Goal: Information Seeking & Learning: Learn about a topic

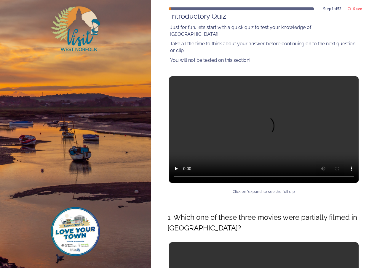
scroll to position [89, 0]
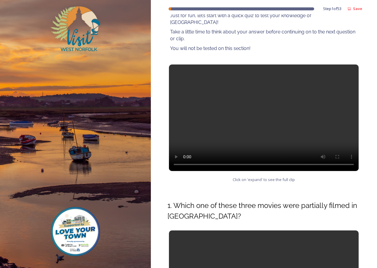
click at [264, 111] on video at bounding box center [264, 118] width 190 height 107
click at [217, 102] on video at bounding box center [264, 118] width 190 height 107
click at [291, 118] on video at bounding box center [264, 118] width 190 height 107
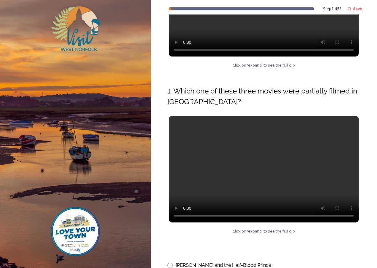
scroll to position [237, 0]
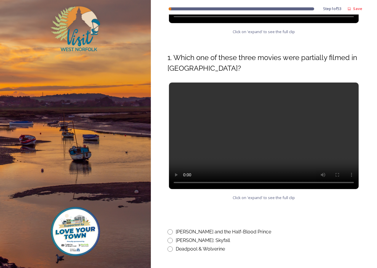
click at [238, 124] on video at bounding box center [264, 136] width 190 height 107
click at [169, 230] on input "radio" at bounding box center [169, 232] width 5 height 5
radio input "true"
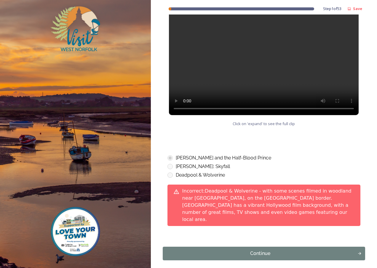
scroll to position [324, 0]
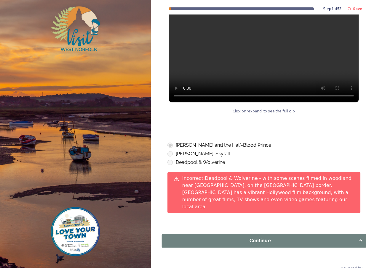
click at [254, 238] on div "Continue" at bounding box center [260, 241] width 190 height 7
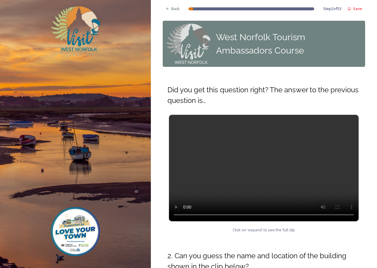
click at [269, 150] on video at bounding box center [264, 168] width 190 height 107
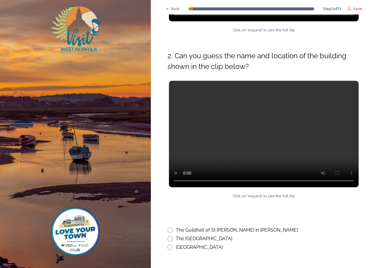
scroll to position [207, 0]
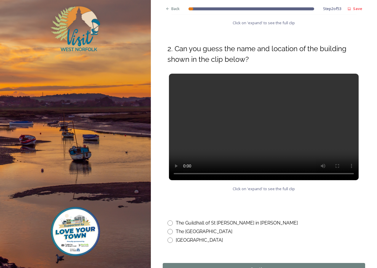
click at [250, 120] on video at bounding box center [264, 127] width 190 height 107
click at [172, 222] on input "radio" at bounding box center [169, 223] width 5 height 5
radio input "true"
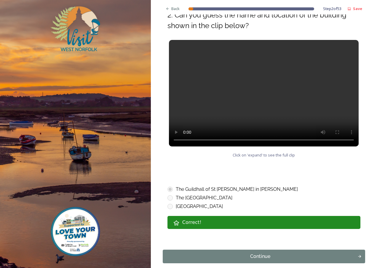
scroll to position [271, 0]
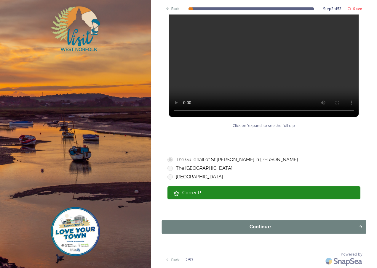
click at [255, 225] on div "Continue" at bounding box center [260, 227] width 190 height 7
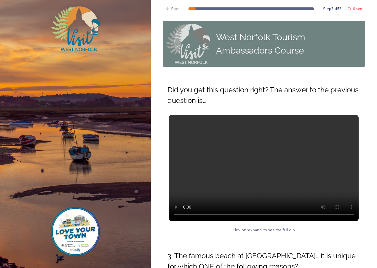
click at [248, 164] on video at bounding box center [264, 168] width 190 height 107
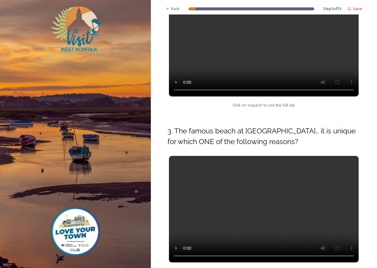
scroll to position [148, 0]
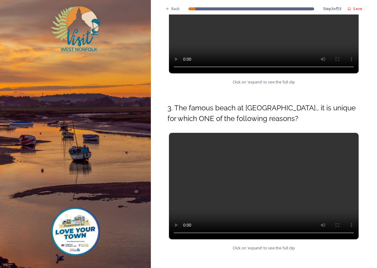
click at [248, 177] on video at bounding box center [264, 186] width 190 height 107
click at [225, 37] on video at bounding box center [264, 20] width 190 height 107
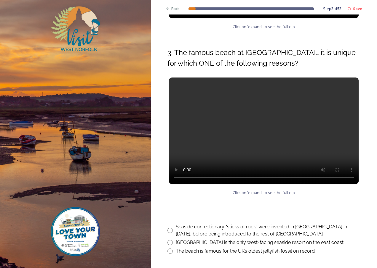
scroll to position [207, 0]
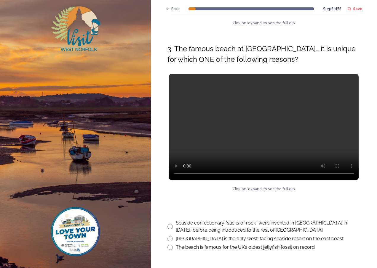
click at [229, 118] on video at bounding box center [264, 127] width 190 height 107
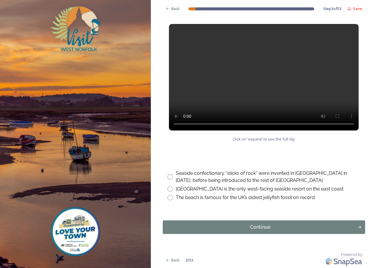
scroll to position [257, 0]
click at [214, 54] on video at bounding box center [264, 77] width 190 height 107
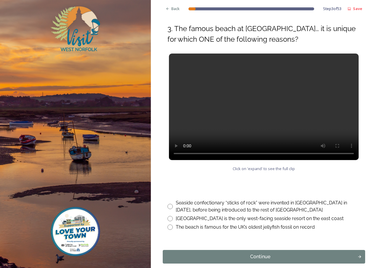
scroll to position [228, 0]
click at [169, 226] on input "radio" at bounding box center [169, 227] width 5 height 5
radio input "true"
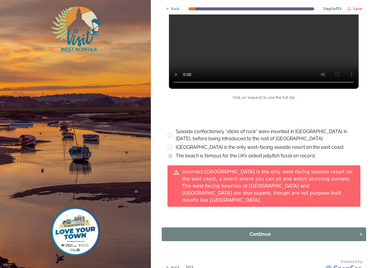
scroll to position [299, 0]
click at [234, 231] on div "Continue" at bounding box center [260, 234] width 190 height 7
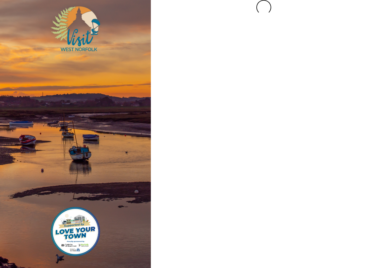
scroll to position [0, 0]
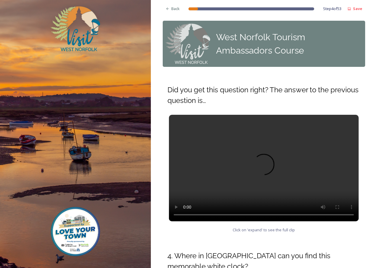
click at [278, 169] on video at bounding box center [264, 168] width 190 height 107
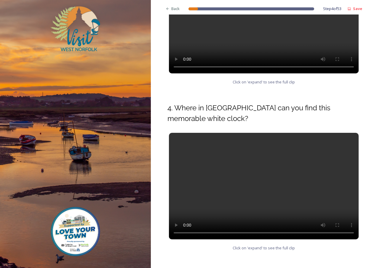
click at [220, 182] on video at bounding box center [264, 186] width 190 height 107
click at [233, 40] on video at bounding box center [264, 20] width 190 height 107
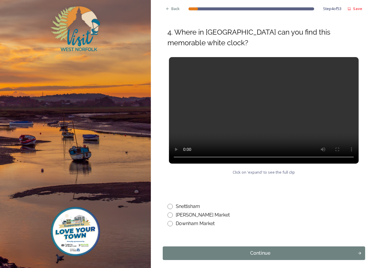
scroll to position [237, 0]
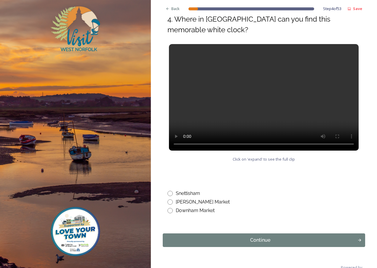
click at [171, 211] on input "radio" at bounding box center [169, 210] width 5 height 5
radio input "true"
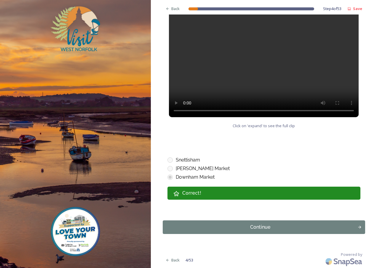
scroll to position [271, 0]
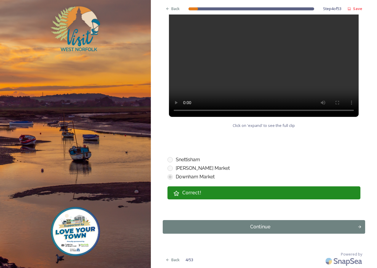
click at [209, 230] on div "Continue" at bounding box center [260, 227] width 188 height 7
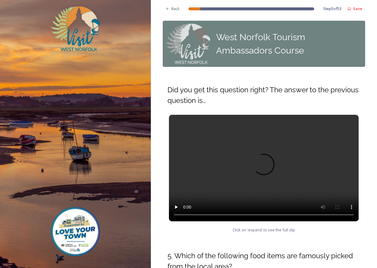
click at [218, 172] on video at bounding box center [264, 168] width 190 height 107
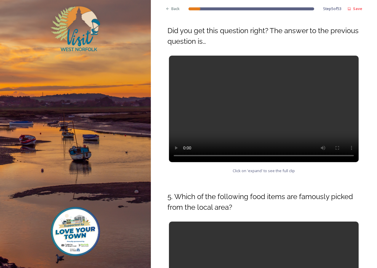
click at [256, 105] on video at bounding box center [264, 109] width 190 height 107
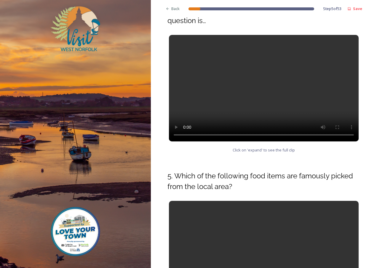
scroll to position [148, 0]
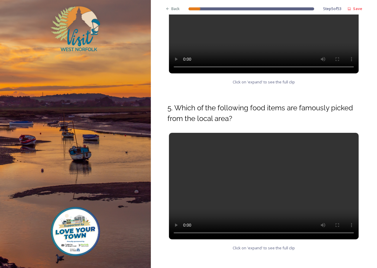
click at [252, 145] on video at bounding box center [264, 186] width 190 height 107
click at [253, 174] on video at bounding box center [264, 186] width 190 height 107
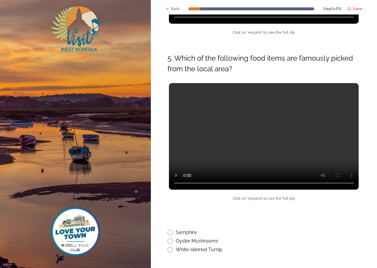
scroll to position [237, 0]
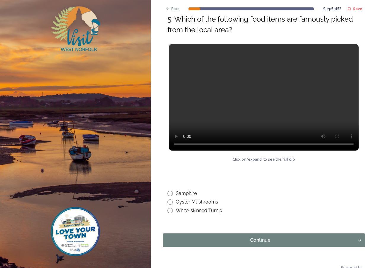
click at [170, 193] on input "radio" at bounding box center [169, 193] width 5 height 5
radio input "true"
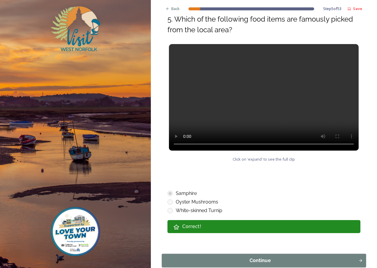
click at [245, 259] on div "Continue" at bounding box center [260, 260] width 190 height 7
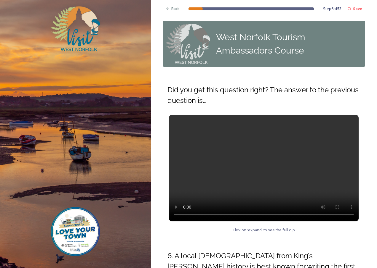
click at [208, 159] on video at bounding box center [264, 168] width 190 height 107
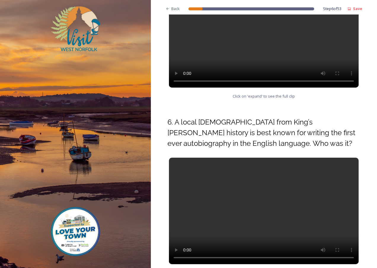
scroll to position [148, 0]
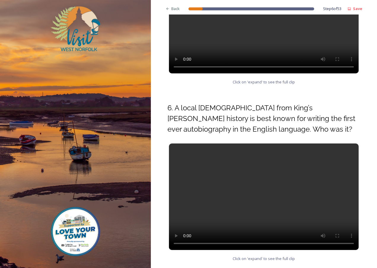
click at [228, 34] on video at bounding box center [264, 20] width 190 height 107
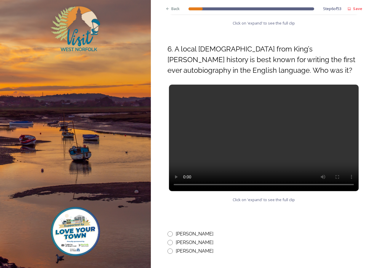
scroll to position [207, 0]
click at [236, 131] on video at bounding box center [264, 137] width 190 height 107
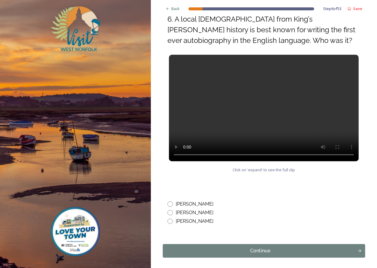
click at [172, 213] on input "radio" at bounding box center [169, 212] width 5 height 5
radio input "true"
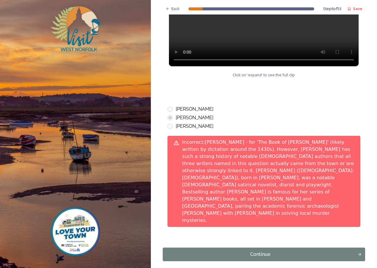
scroll to position [338, 0]
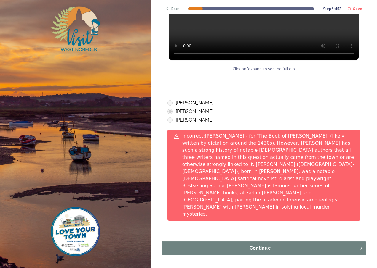
click at [226, 245] on div "Continue" at bounding box center [260, 248] width 190 height 7
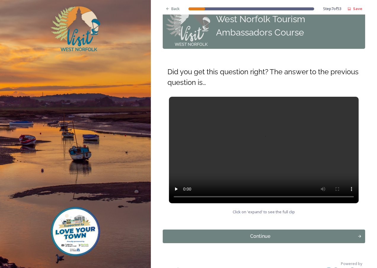
scroll to position [28, 0]
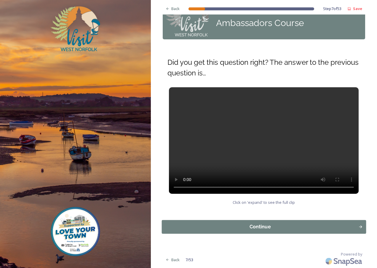
click at [260, 229] on div "Continue" at bounding box center [260, 227] width 190 height 7
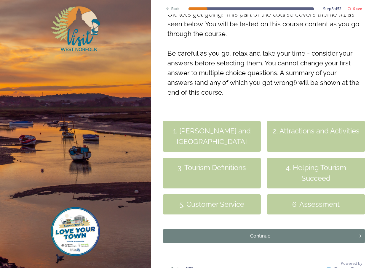
scroll to position [115, 0]
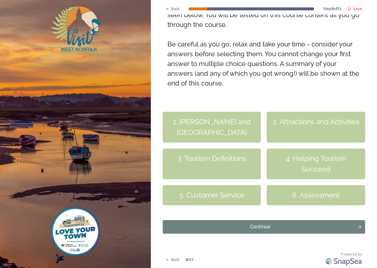
click at [226, 135] on div "1. [PERSON_NAME] and [GEOGRAPHIC_DATA]" at bounding box center [212, 127] width 98 height 31
click at [250, 229] on div "Continue" at bounding box center [260, 227] width 188 height 7
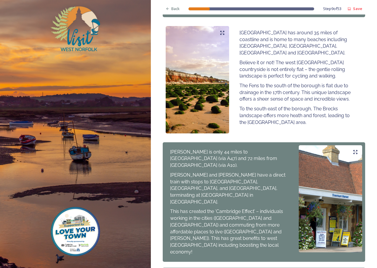
scroll to position [348, 0]
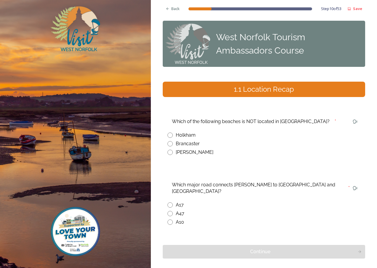
click at [170, 144] on input "radio" at bounding box center [169, 143] width 5 height 5
radio input "true"
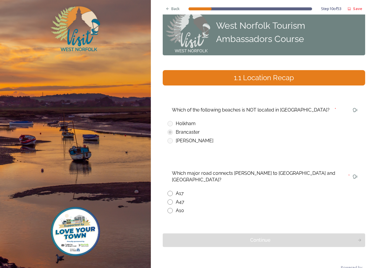
scroll to position [18, 0]
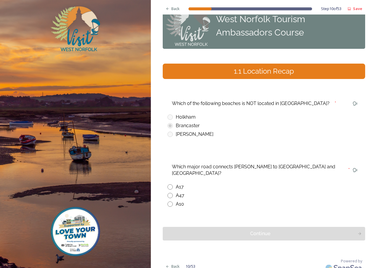
click at [169, 193] on input "radio" at bounding box center [169, 195] width 5 height 5
radio input "true"
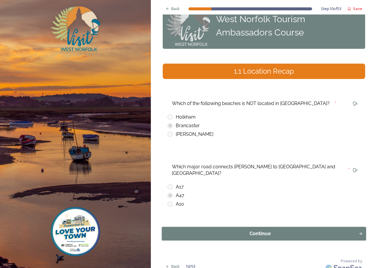
click at [201, 230] on div "Continue" at bounding box center [260, 233] width 190 height 7
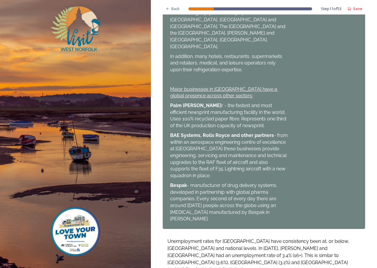
scroll to position [398, 0]
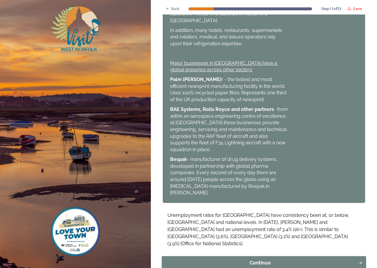
click at [277, 257] on button "Continue" at bounding box center [263, 264] width 204 height 14
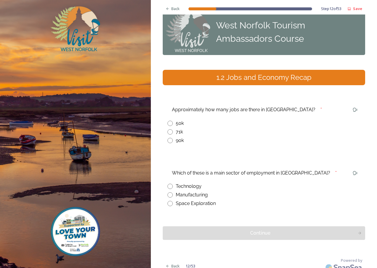
scroll to position [18, 0]
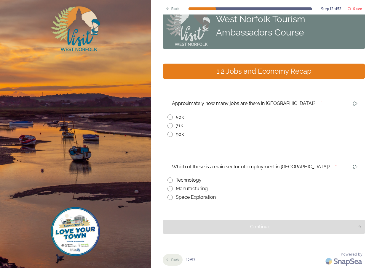
click at [171, 256] on div "Back" at bounding box center [173, 260] width 20 height 12
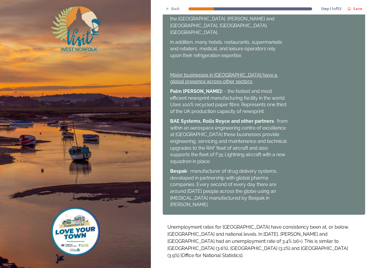
scroll to position [398, 0]
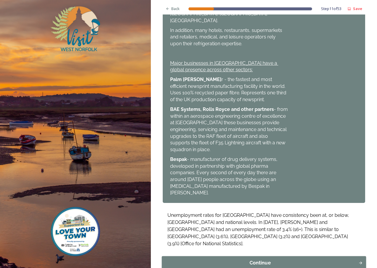
click at [249, 260] on div "Continue" at bounding box center [260, 263] width 190 height 7
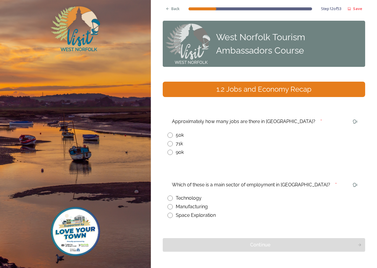
click at [169, 137] on input "radio" at bounding box center [169, 135] width 5 height 5
radio input "true"
click at [174, 143] on div "71k" at bounding box center [263, 143] width 193 height 7
click at [222, 96] on div "1.2 Jobs and Economy Recap" at bounding box center [264, 89] width 202 height 15
click at [227, 90] on div "1.2 Jobs and Economy Recap" at bounding box center [264, 89] width 198 height 11
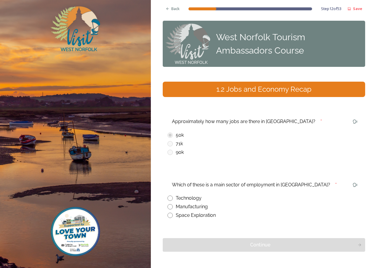
click at [169, 206] on input "radio" at bounding box center [169, 206] width 5 height 5
radio input "true"
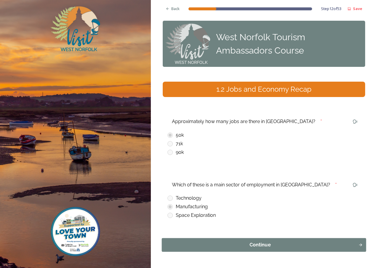
click at [228, 252] on button "Continue" at bounding box center [263, 245] width 204 height 14
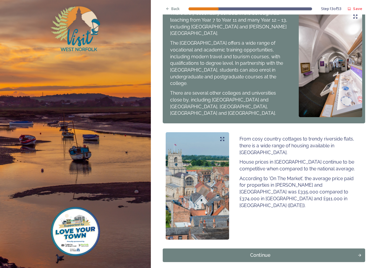
scroll to position [296, 0]
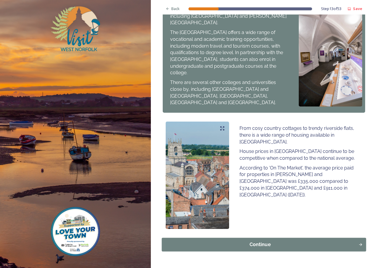
click at [310, 238] on button "Continue" at bounding box center [263, 245] width 204 height 14
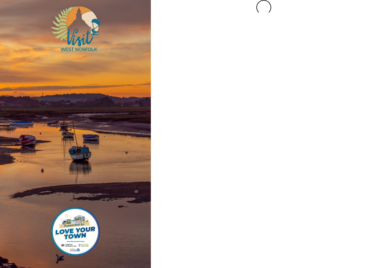
scroll to position [0, 0]
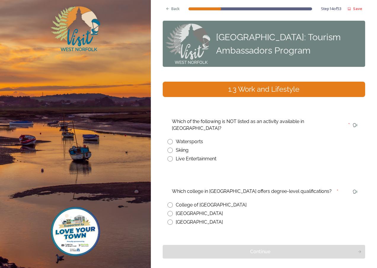
click at [169, 148] on input "radio" at bounding box center [169, 150] width 5 height 5
radio input "true"
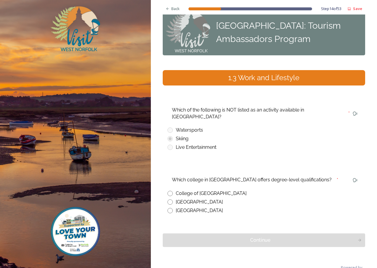
scroll to position [18, 0]
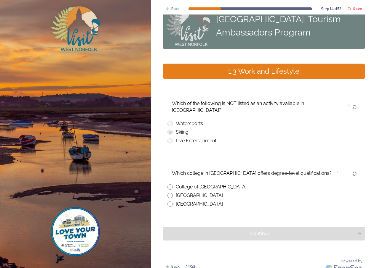
click at [173, 184] on div "College of [GEOGRAPHIC_DATA]" at bounding box center [263, 187] width 193 height 7
radio input "true"
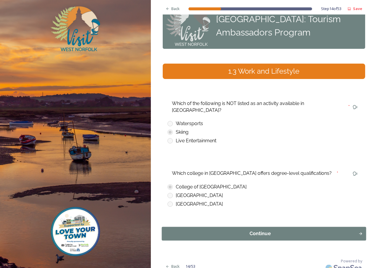
click at [233, 227] on button "Continue" at bounding box center [263, 234] width 204 height 14
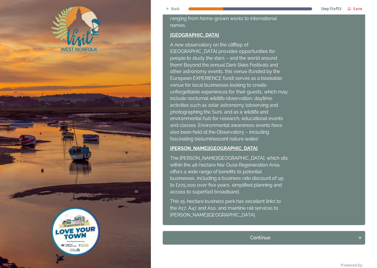
scroll to position [221, 0]
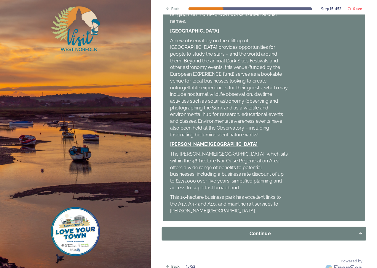
click at [295, 230] on div "Continue" at bounding box center [260, 233] width 190 height 7
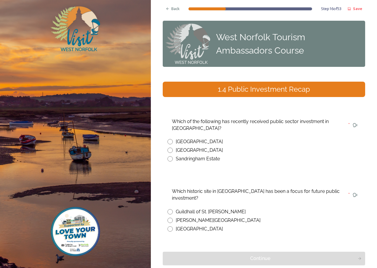
click at [172, 140] on input "radio" at bounding box center [169, 141] width 5 height 5
radio input "true"
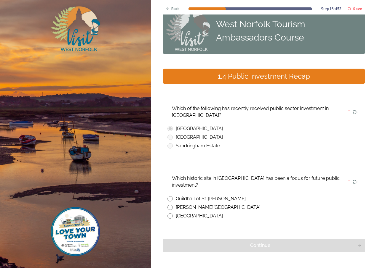
scroll to position [32, 0]
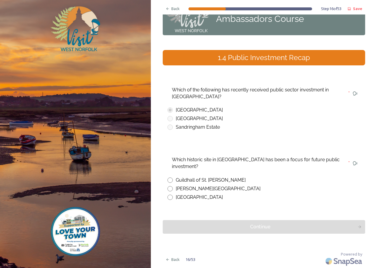
click at [170, 180] on input "radio" at bounding box center [169, 180] width 5 height 5
radio input "true"
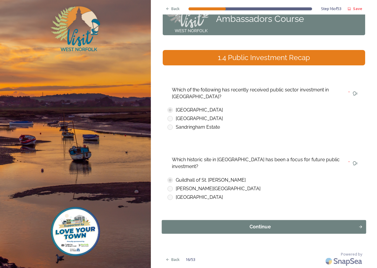
click at [278, 228] on div "Continue" at bounding box center [260, 227] width 190 height 7
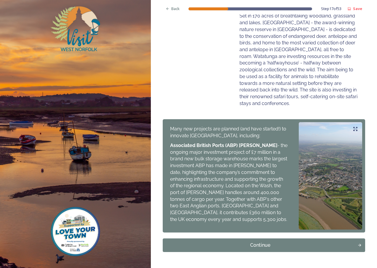
scroll to position [212, 0]
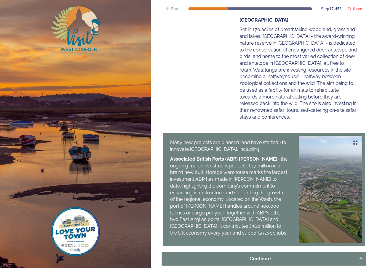
click at [281, 252] on button "Continue" at bounding box center [263, 259] width 204 height 14
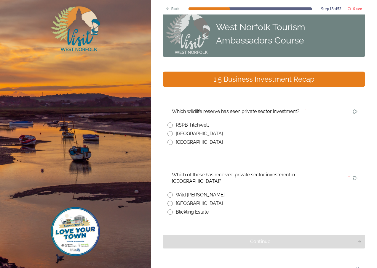
scroll to position [18, 0]
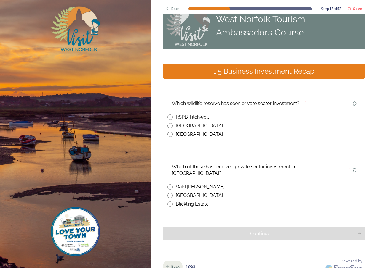
click at [166, 265] on icon at bounding box center [168, 267] width 4 height 4
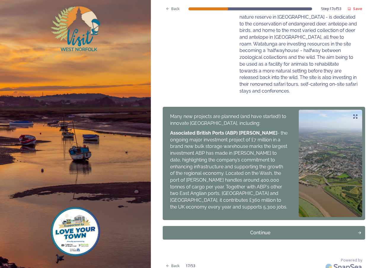
scroll to position [241, 0]
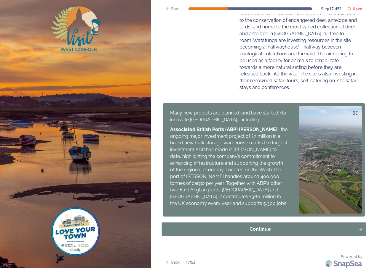
click at [253, 227] on div "Continue" at bounding box center [260, 229] width 190 height 7
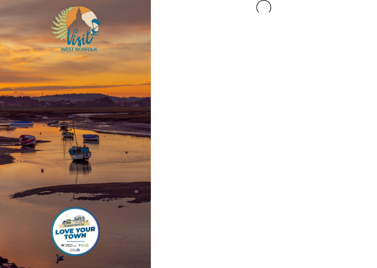
scroll to position [0, 0]
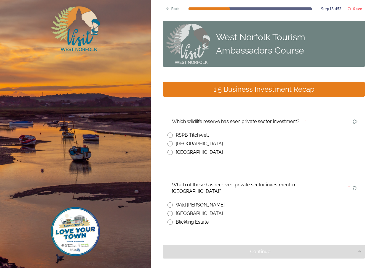
click at [171, 143] on input "radio" at bounding box center [169, 143] width 5 height 5
radio input "true"
click at [169, 211] on input "radio" at bounding box center [169, 213] width 5 height 5
radio input "true"
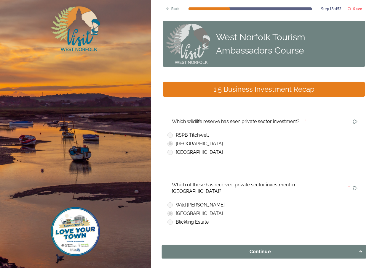
click at [227, 249] on div "Continue" at bounding box center [260, 252] width 190 height 7
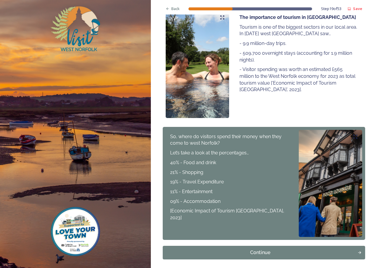
scroll to position [118, 0]
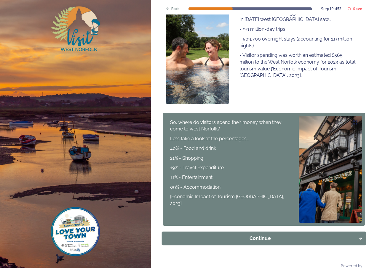
click at [290, 235] on div "Continue" at bounding box center [260, 238] width 190 height 7
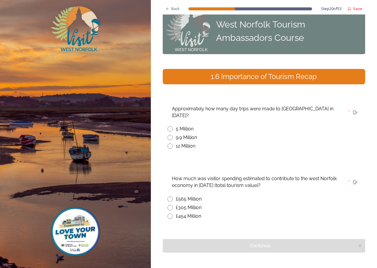
scroll to position [25, 0]
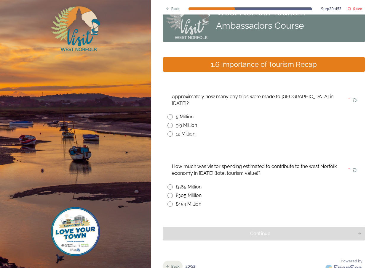
click at [179, 264] on span "Back" at bounding box center [175, 267] width 8 height 6
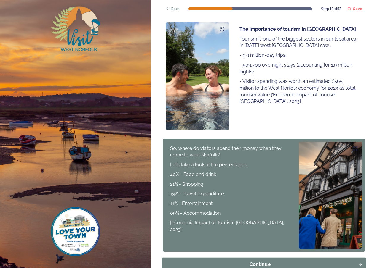
scroll to position [125, 0]
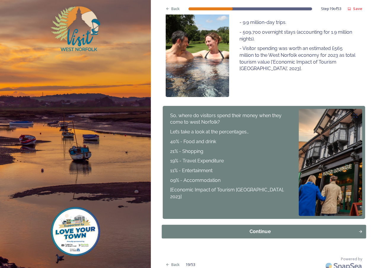
click at [262, 228] on div "Continue" at bounding box center [260, 231] width 190 height 7
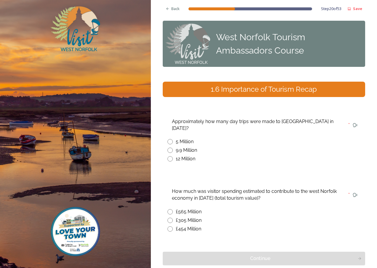
click at [169, 148] on input "radio" at bounding box center [169, 150] width 5 height 5
radio input "true"
click at [170, 209] on input "radio" at bounding box center [169, 211] width 5 height 5
radio input "true"
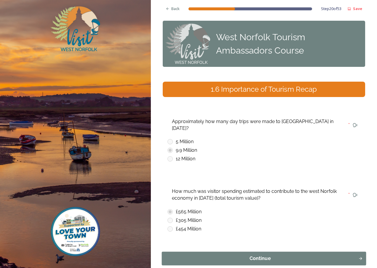
click at [222, 255] on div "Continue" at bounding box center [260, 258] width 190 height 7
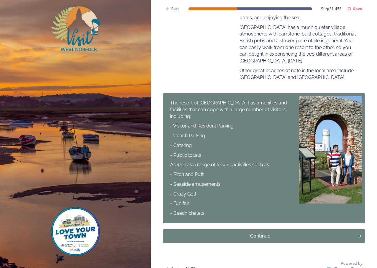
scroll to position [246, 0]
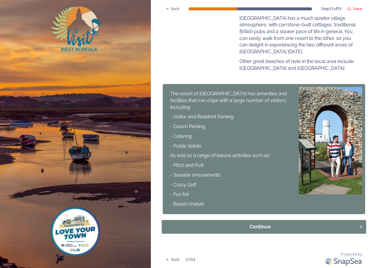
click at [259, 230] on div "Continue" at bounding box center [260, 227] width 190 height 7
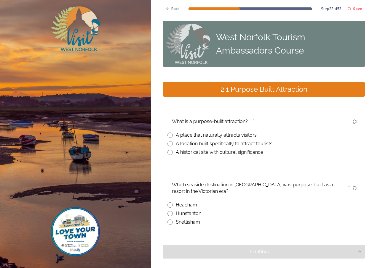
click at [172, 143] on input "radio" at bounding box center [169, 143] width 5 height 5
radio input "true"
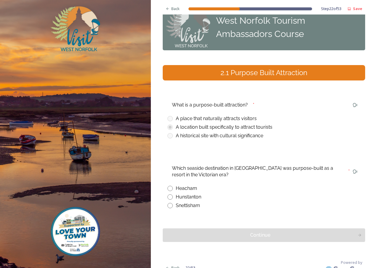
scroll to position [25, 0]
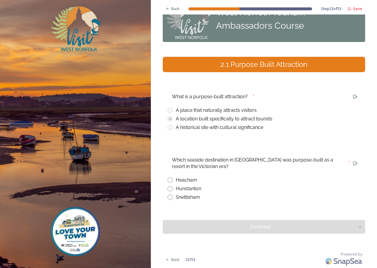
click at [170, 188] on input "radio" at bounding box center [169, 188] width 5 height 5
radio input "true"
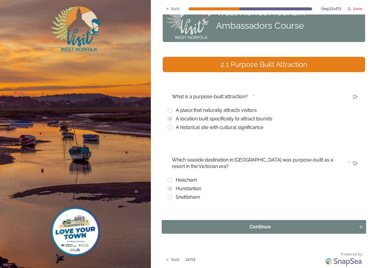
click at [238, 229] on div "Continue" at bounding box center [260, 227] width 190 height 7
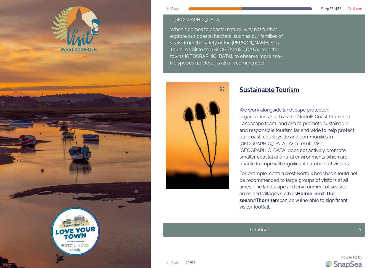
scroll to position [331, 0]
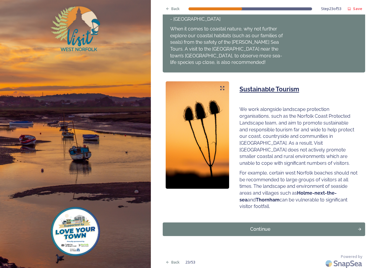
click at [260, 226] on div "Continue" at bounding box center [260, 229] width 188 height 7
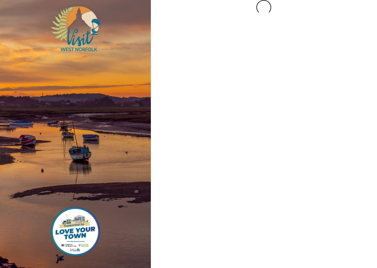
scroll to position [0, 0]
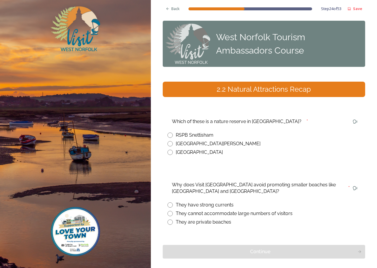
click at [170, 135] on input "radio" at bounding box center [169, 135] width 5 height 5
radio input "true"
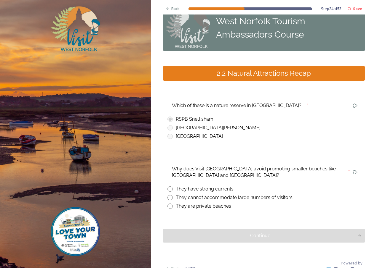
scroll to position [25, 0]
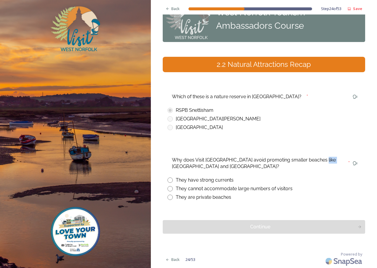
drag, startPoint x: 318, startPoint y: 161, endPoint x: 332, endPoint y: 162, distance: 14.6
click at [332, 162] on div "Why does Visit [GEOGRAPHIC_DATA] avoid promoting smaller beaches like [GEOGRAPH…" at bounding box center [257, 163] width 180 height 20
drag, startPoint x: 332, startPoint y: 162, endPoint x: 327, endPoint y: 160, distance: 5.8
copy div "Holme"
click at [171, 179] on input "radio" at bounding box center [169, 180] width 5 height 5
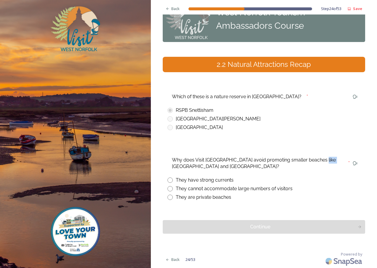
radio input "true"
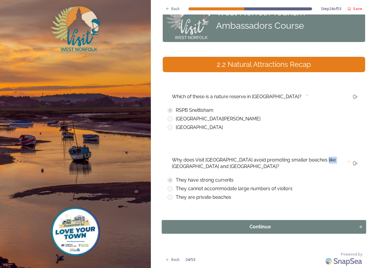
click at [202, 224] on div "Continue" at bounding box center [260, 227] width 190 height 7
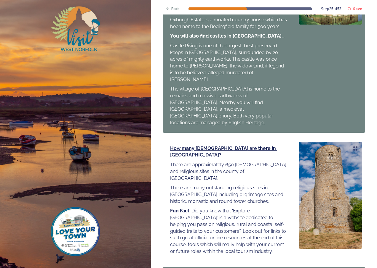
scroll to position [621, 0]
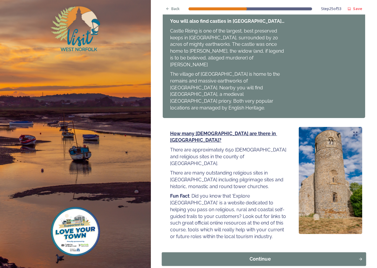
click at [242, 256] on div "Continue" at bounding box center [260, 259] width 190 height 7
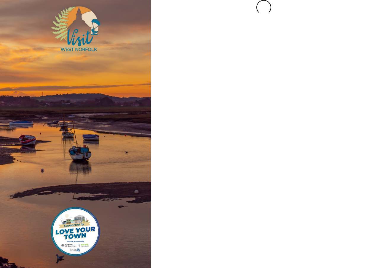
scroll to position [0, 0]
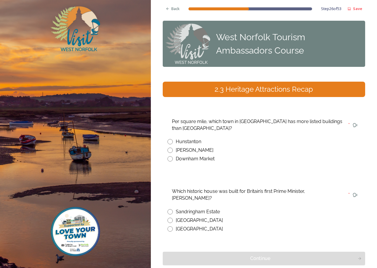
click at [170, 150] on input "radio" at bounding box center [169, 150] width 5 height 5
radio input "true"
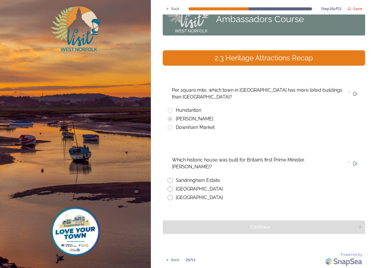
scroll to position [32, 0]
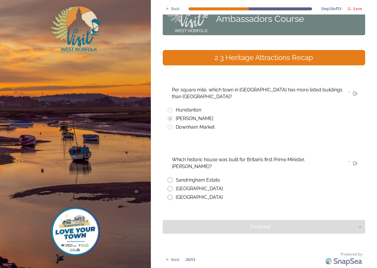
drag, startPoint x: 173, startPoint y: 158, endPoint x: 197, endPoint y: 165, distance: 25.2
click at [197, 165] on div "Which historic house was built for Britain’s first Prime Minister, [PERSON_NAME…" at bounding box center [257, 163] width 180 height 20
drag, startPoint x: 197, startPoint y: 165, endPoint x: 189, endPoint y: 159, distance: 10.0
copy div "Which historic house was built for Britain’s first Prime Minister, [PERSON_NAME…"
click at [169, 198] on input "radio" at bounding box center [169, 197] width 5 height 5
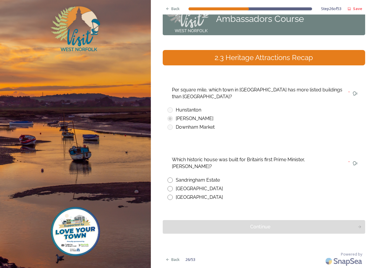
radio input "true"
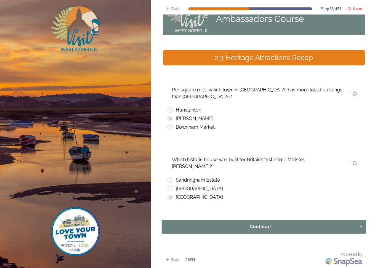
click at [202, 229] on div "Continue" at bounding box center [260, 227] width 190 height 7
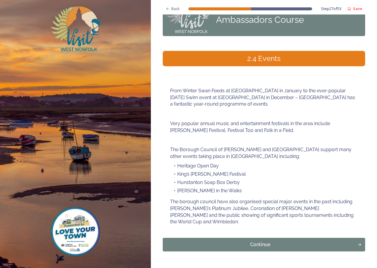
scroll to position [49, 0]
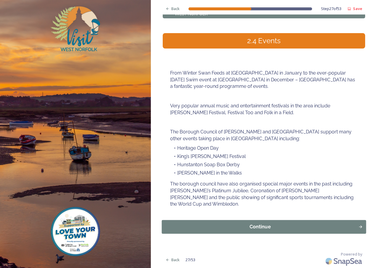
click at [230, 221] on button "Continue" at bounding box center [263, 227] width 204 height 14
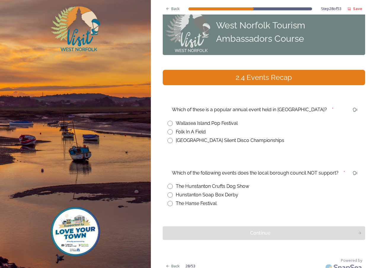
scroll to position [18, 0]
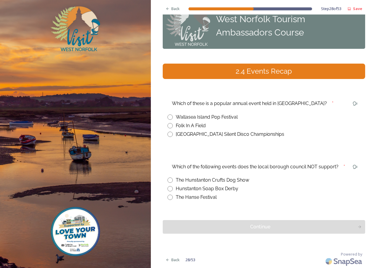
click at [172, 132] on input "radio" at bounding box center [169, 134] width 5 height 5
radio input "true"
click at [170, 179] on input "radio" at bounding box center [169, 180] width 5 height 5
radio input "true"
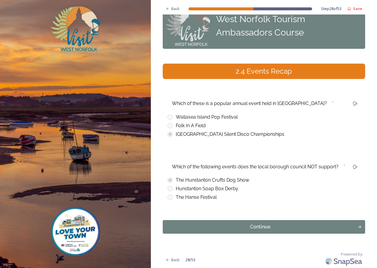
click at [217, 228] on div "Continue" at bounding box center [260, 227] width 188 height 7
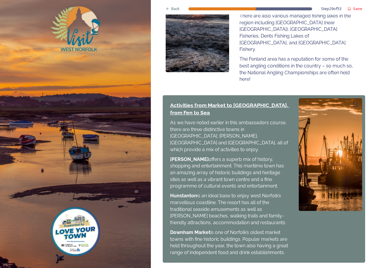
scroll to position [607, 0]
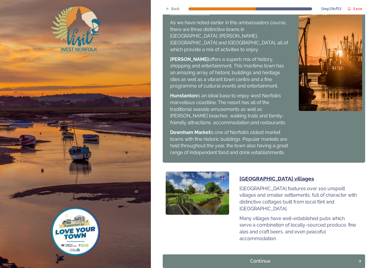
click at [246, 258] on div "Continue" at bounding box center [260, 261] width 188 height 7
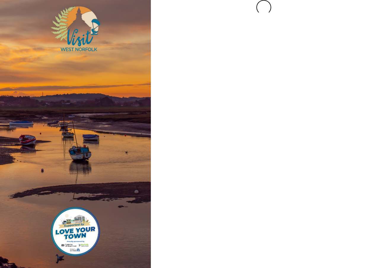
scroll to position [0, 0]
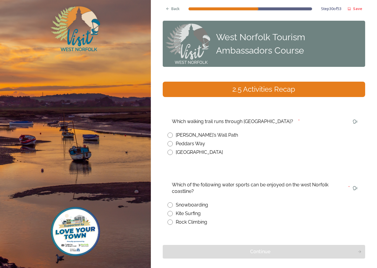
click at [172, 145] on input "radio" at bounding box center [169, 143] width 5 height 5
radio input "true"
click at [171, 214] on input "radio" at bounding box center [169, 213] width 5 height 5
radio input "true"
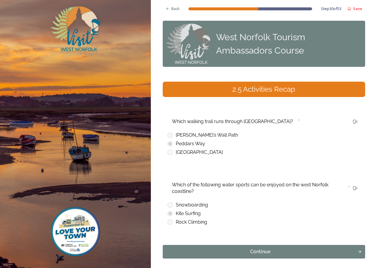
click at [257, 249] on div "Continue" at bounding box center [260, 252] width 188 height 7
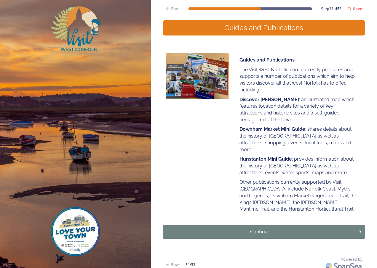
scroll to position [67, 0]
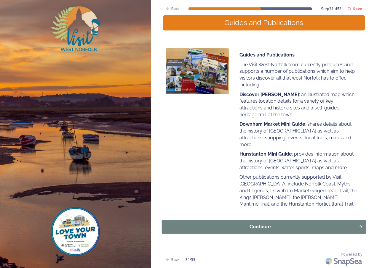
click at [265, 227] on div "Continue" at bounding box center [260, 227] width 190 height 7
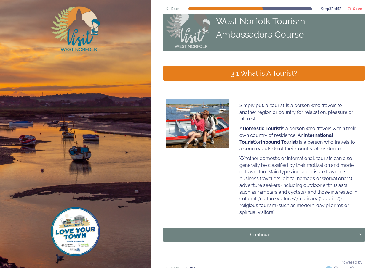
scroll to position [24, 0]
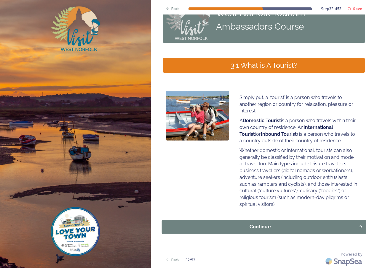
click at [279, 229] on div "Continue" at bounding box center [260, 227] width 190 height 7
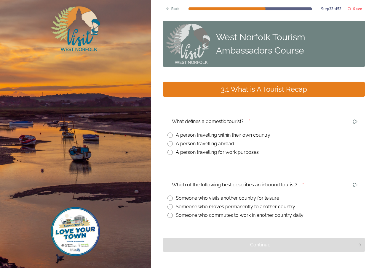
click at [171, 133] on input "radio" at bounding box center [169, 135] width 5 height 5
radio input "true"
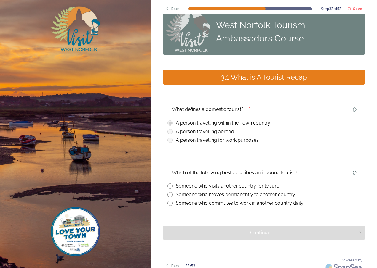
scroll to position [18, 0]
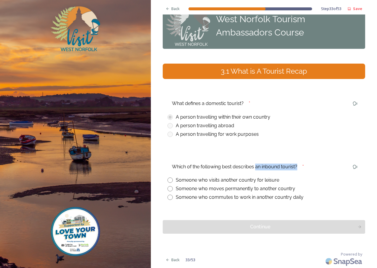
drag, startPoint x: 256, startPoint y: 167, endPoint x: 301, endPoint y: 164, distance: 45.1
click at [301, 164] on div "Which of the following best describes an inbound tourist?" at bounding box center [234, 167] width 134 height 14
drag, startPoint x: 301, startPoint y: 164, endPoint x: 285, endPoint y: 167, distance: 15.9
copy div "an inbound tourist?"
click at [173, 196] on div "Someone who commutes to work in another country daily" at bounding box center [263, 197] width 193 height 7
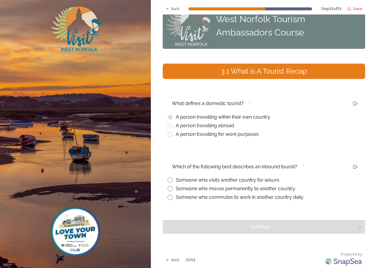
radio input "true"
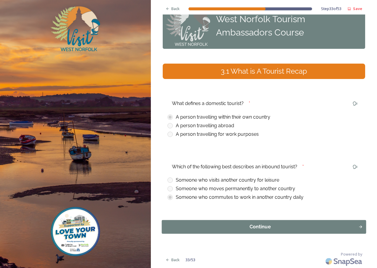
click at [197, 232] on button "Continue" at bounding box center [263, 227] width 204 height 14
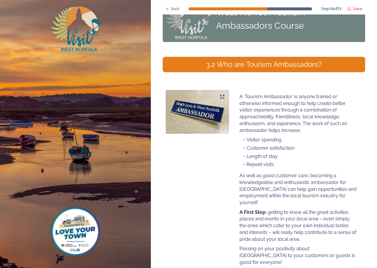
scroll to position [76, 0]
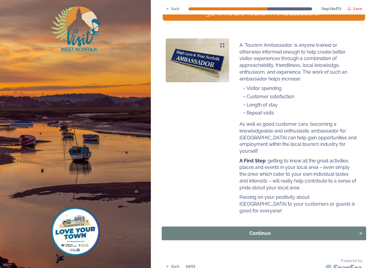
click at [235, 230] on div "Continue" at bounding box center [260, 233] width 190 height 7
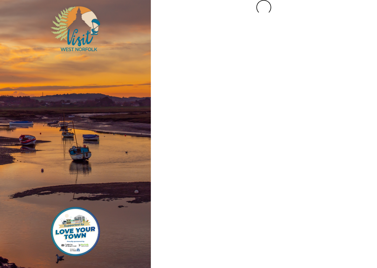
scroll to position [0, 0]
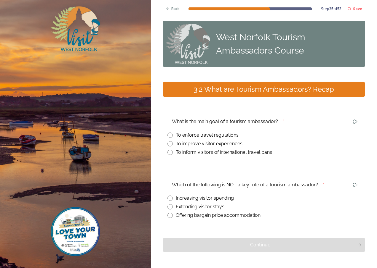
click at [169, 143] on input "radio" at bounding box center [169, 143] width 5 height 5
radio input "true"
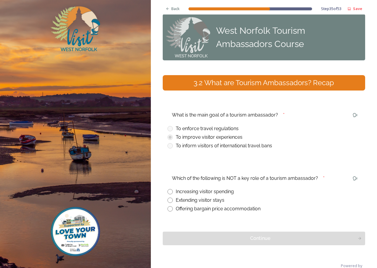
scroll to position [18, 0]
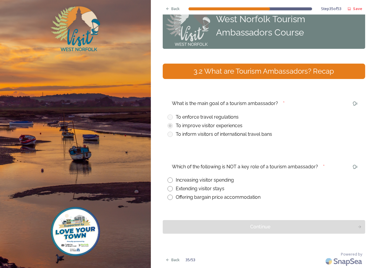
click at [171, 180] on input "radio" at bounding box center [169, 180] width 5 height 5
radio input "true"
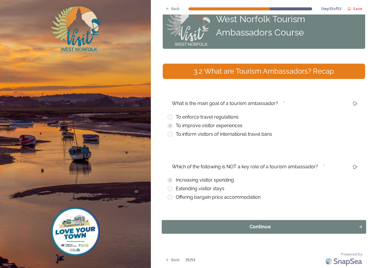
click at [211, 228] on div "Continue" at bounding box center [260, 227] width 190 height 7
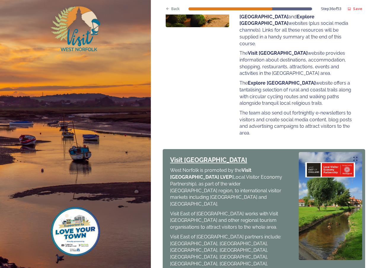
scroll to position [263, 0]
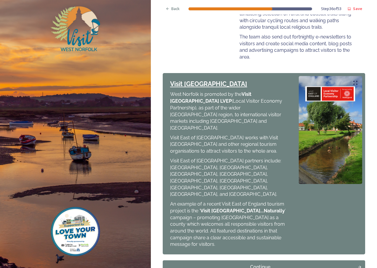
click at [247, 264] on div "Continue" at bounding box center [260, 267] width 188 height 7
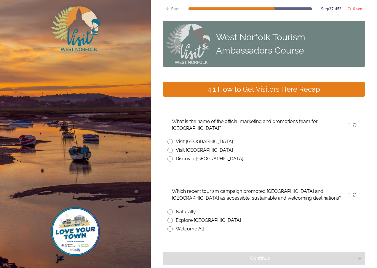
click at [170, 150] on input "radio" at bounding box center [169, 150] width 5 height 5
radio input "true"
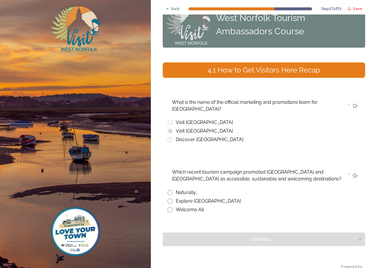
scroll to position [30, 0]
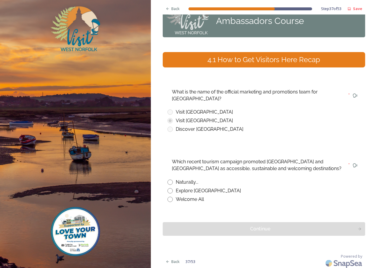
click at [171, 191] on input "radio" at bounding box center [169, 190] width 5 height 5
radio input "true"
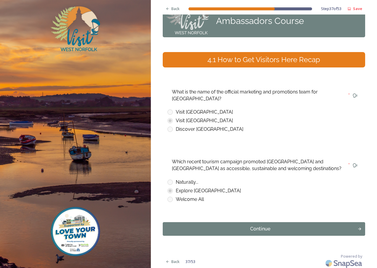
click at [218, 224] on button "Continue" at bounding box center [264, 229] width 202 height 14
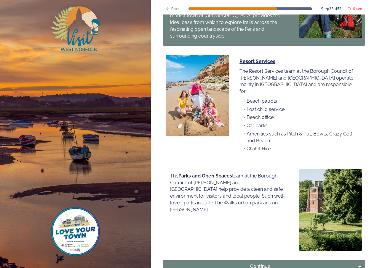
scroll to position [377, 0]
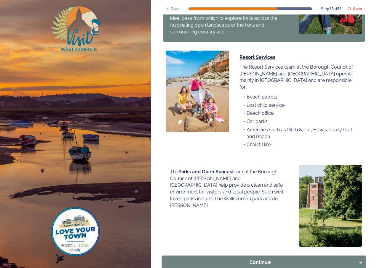
click at [289, 256] on button "Continue" at bounding box center [263, 263] width 204 height 14
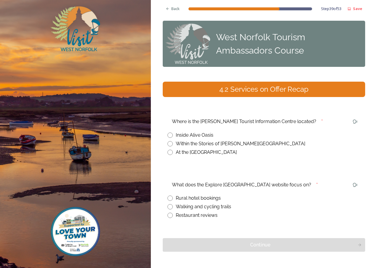
click at [171, 153] on input "radio" at bounding box center [169, 152] width 5 height 5
radio input "true"
click at [170, 207] on input "radio" at bounding box center [169, 206] width 5 height 5
radio input "true"
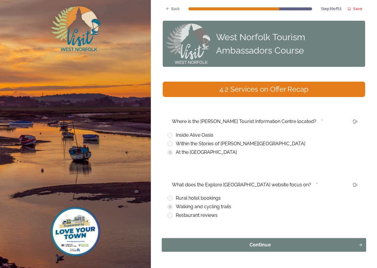
click at [228, 244] on div "Continue" at bounding box center [260, 245] width 190 height 7
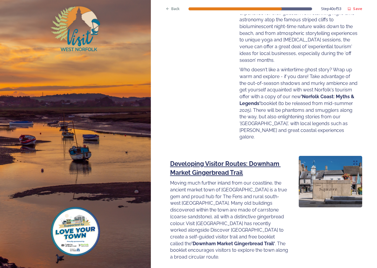
scroll to position [829, 0]
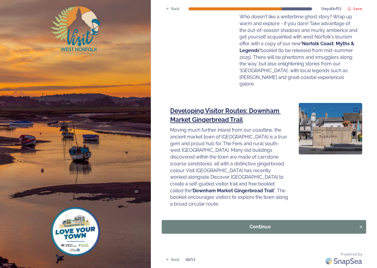
drag, startPoint x: 239, startPoint y: 218, endPoint x: 240, endPoint y: 221, distance: 3.0
click at [241, 226] on div "Continue" at bounding box center [260, 227] width 190 height 7
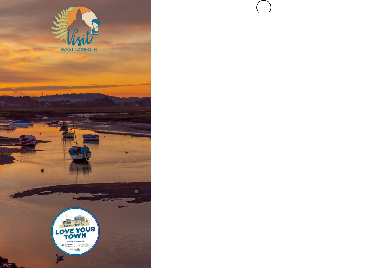
scroll to position [0, 0]
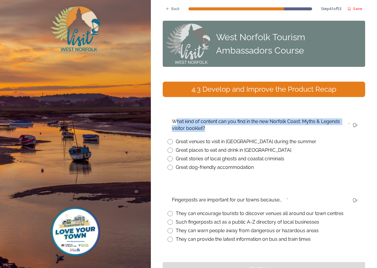
drag, startPoint x: 176, startPoint y: 123, endPoint x: 230, endPoint y: 130, distance: 55.3
click at [230, 130] on div "What kind of content can you find in the new Norfolk Coast: Myths & Legends vis…" at bounding box center [257, 125] width 180 height 20
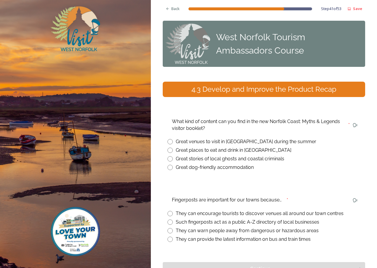
drag, startPoint x: 230, startPoint y: 130, endPoint x: 170, endPoint y: 120, distance: 61.0
click at [170, 120] on div "What kind of content can you find in the new Norfolk Coast: Myths & Legends vis…" at bounding box center [257, 125] width 180 height 20
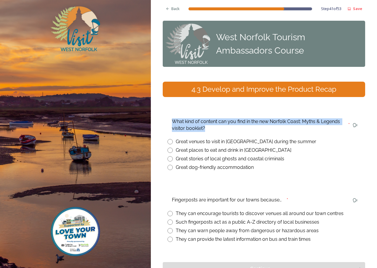
drag, startPoint x: 170, startPoint y: 120, endPoint x: 222, endPoint y: 130, distance: 52.8
click at [222, 130] on div "What kind of content can you find in the new Norfolk Coast: Myths & Legends vis…" at bounding box center [257, 125] width 180 height 20
drag, startPoint x: 222, startPoint y: 130, endPoint x: 215, endPoint y: 127, distance: 7.7
copy div "What kind of content can you find in the new Norfolk Coast: Myths & Legends vis…"
click at [172, 159] on input "radio" at bounding box center [169, 158] width 5 height 5
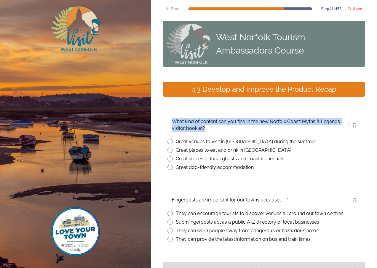
radio input "true"
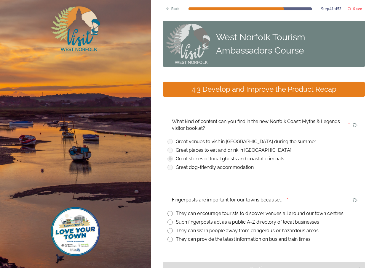
click at [298, 166] on div "Great dog-friendly accommodation" at bounding box center [263, 167] width 193 height 7
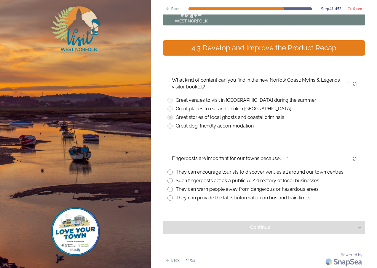
scroll to position [42, 0]
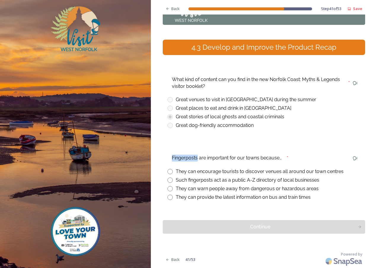
drag, startPoint x: 172, startPoint y: 157, endPoint x: 197, endPoint y: 156, distance: 24.9
click at [197, 156] on div "Fingerposts are important for our towns because…" at bounding box center [226, 158] width 118 height 14
copy div "Fingerposts"
click at [171, 172] on input "radio" at bounding box center [169, 171] width 5 height 5
radio input "true"
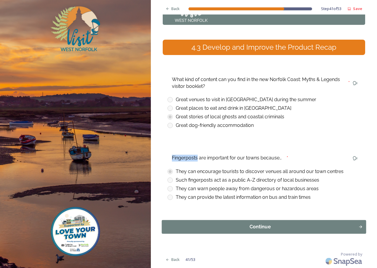
click at [207, 227] on div "Continue" at bounding box center [260, 227] width 190 height 7
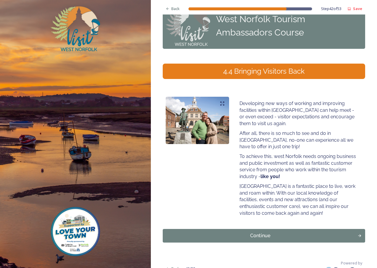
scroll to position [27, 0]
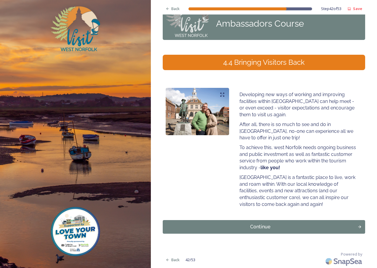
click at [265, 227] on div "Continue" at bounding box center [260, 227] width 188 height 7
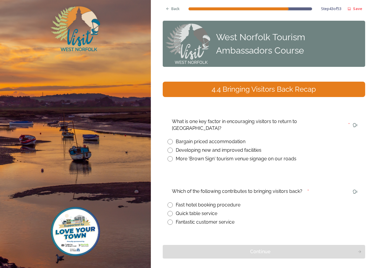
scroll to position [18, 0]
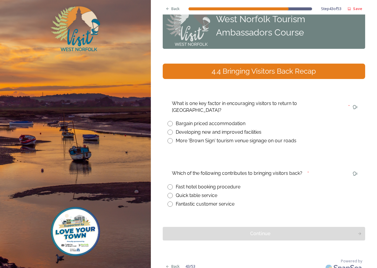
click at [172, 130] on input "radio" at bounding box center [169, 132] width 5 height 5
radio input "true"
click at [172, 202] on input "radio" at bounding box center [169, 204] width 5 height 5
radio input "true"
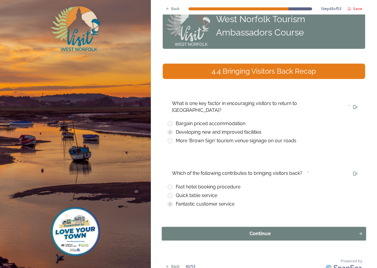
click at [212, 230] on div "Continue" at bounding box center [260, 233] width 190 height 7
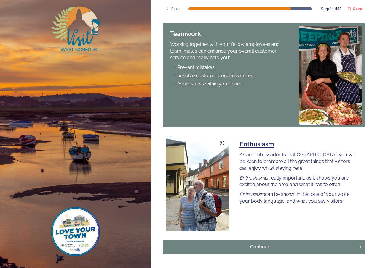
scroll to position [423, 0]
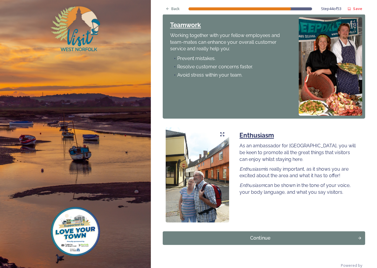
click at [242, 232] on button "Continue" at bounding box center [264, 239] width 202 height 14
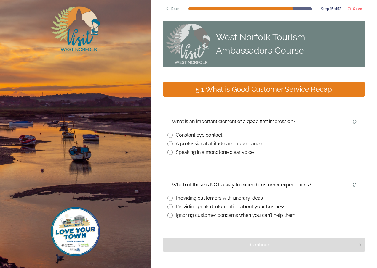
click at [171, 143] on input "radio" at bounding box center [169, 143] width 5 height 5
radio input "true"
click at [170, 214] on input "radio" at bounding box center [169, 215] width 5 height 5
radio input "true"
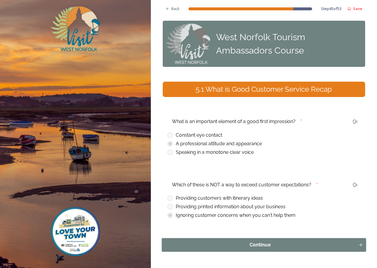
click at [240, 252] on button "Continue" at bounding box center [263, 245] width 204 height 14
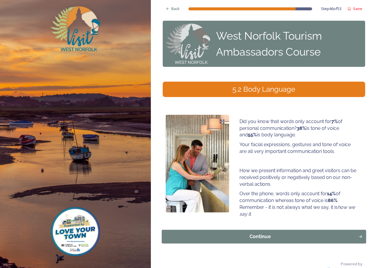
click at [243, 238] on div "Continue" at bounding box center [260, 236] width 190 height 7
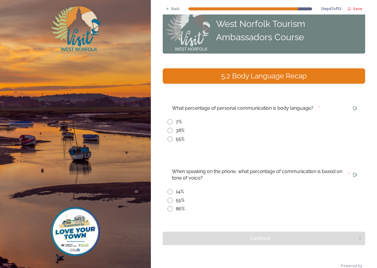
scroll to position [25, 0]
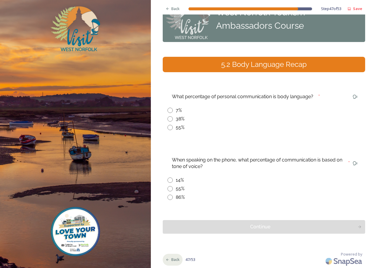
click at [170, 258] on div "Back" at bounding box center [173, 260] width 20 height 12
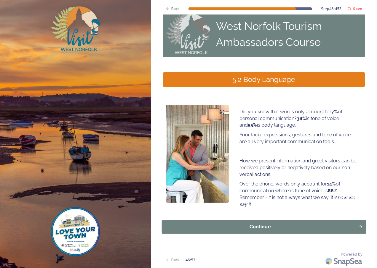
click at [214, 231] on div "Continue" at bounding box center [260, 227] width 190 height 7
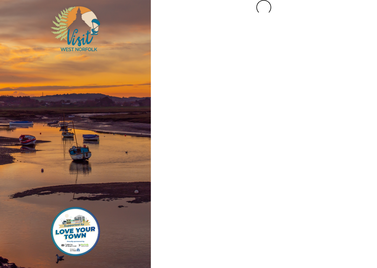
scroll to position [0, 0]
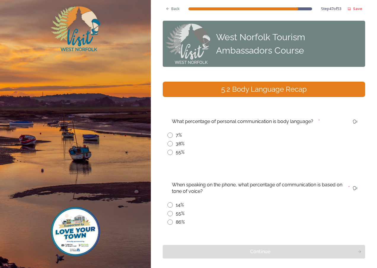
click at [172, 153] on input "radio" at bounding box center [169, 152] width 5 height 5
radio input "true"
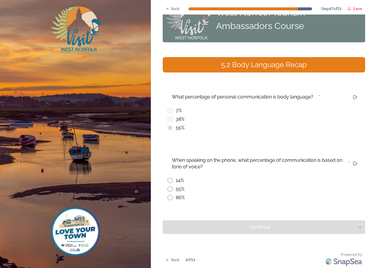
scroll to position [25, 0]
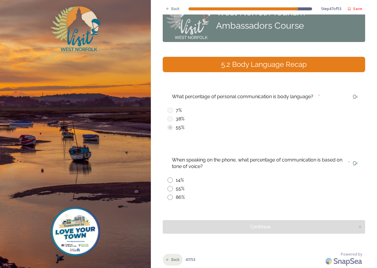
click at [167, 260] on icon at bounding box center [167, 260] width 3 height 2
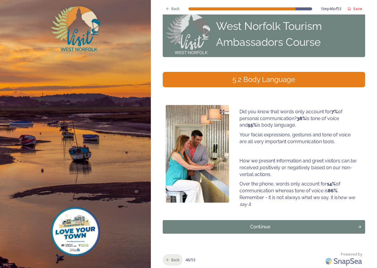
scroll to position [10, 0]
click at [207, 231] on button "Continue" at bounding box center [263, 227] width 204 height 14
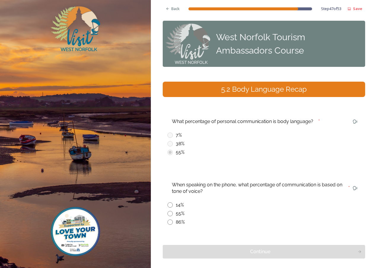
click at [171, 222] on input "radio" at bounding box center [169, 222] width 5 height 5
radio input "true"
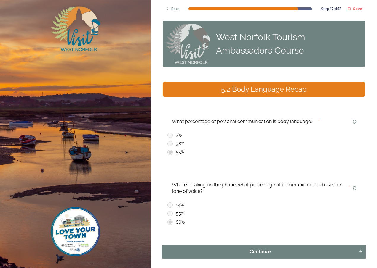
click at [203, 253] on div "Continue" at bounding box center [260, 252] width 190 height 7
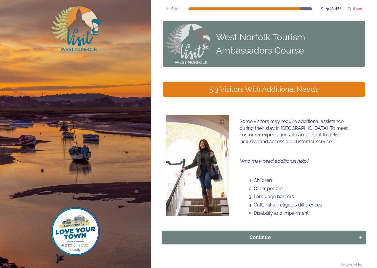
click at [239, 239] on div "Continue" at bounding box center [260, 237] width 190 height 7
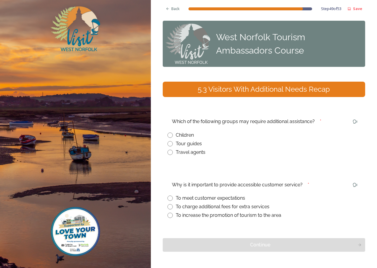
click at [170, 135] on input "radio" at bounding box center [169, 135] width 5 height 5
radio input "true"
click at [172, 213] on input "radio" at bounding box center [169, 215] width 5 height 5
radio input "true"
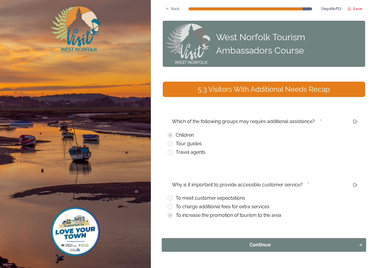
click at [216, 246] on div "Continue" at bounding box center [260, 245] width 190 height 7
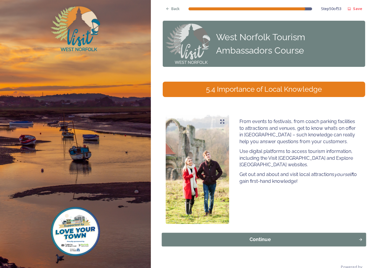
click at [216, 233] on button "Continue" at bounding box center [263, 240] width 204 height 14
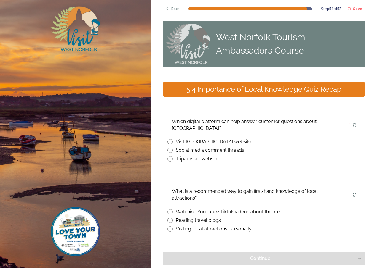
click at [170, 140] on input "radio" at bounding box center [169, 141] width 5 height 5
radio input "true"
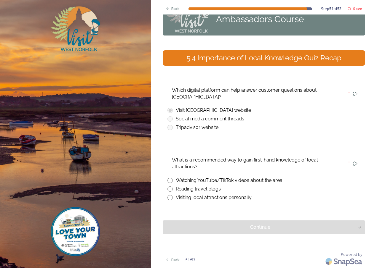
scroll to position [32, 0]
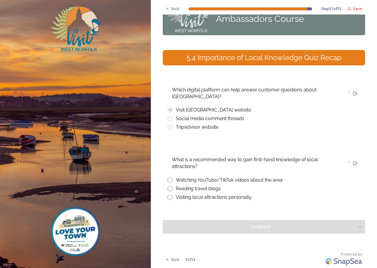
click at [169, 199] on input "radio" at bounding box center [169, 197] width 5 height 5
radio input "true"
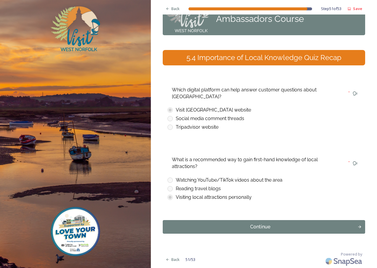
click at [219, 231] on div "Continue" at bounding box center [260, 227] width 188 height 7
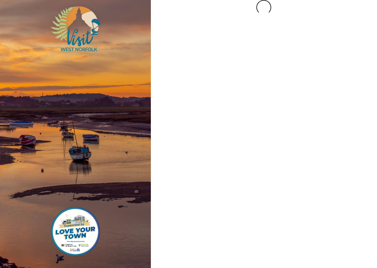
scroll to position [0, 0]
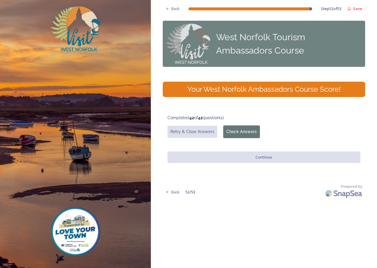
click at [233, 132] on button "Check Answers" at bounding box center [241, 132] width 37 height 13
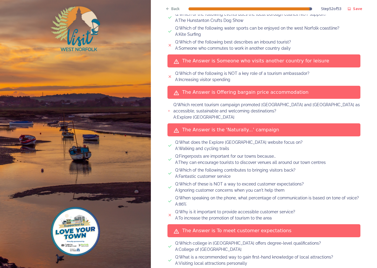
scroll to position [782, 0]
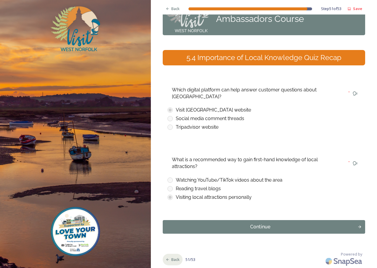
scroll to position [32, 0]
click at [233, 230] on div "Continue" at bounding box center [260, 227] width 190 height 7
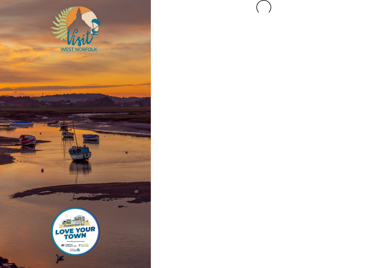
scroll to position [0, 0]
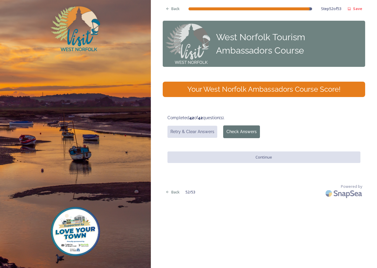
click at [241, 131] on button "Check Answers" at bounding box center [241, 132] width 37 height 13
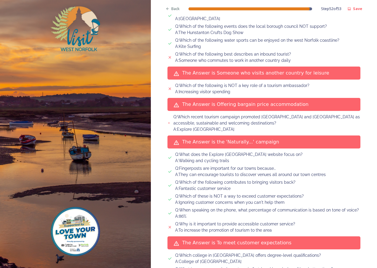
scroll to position [782, 0]
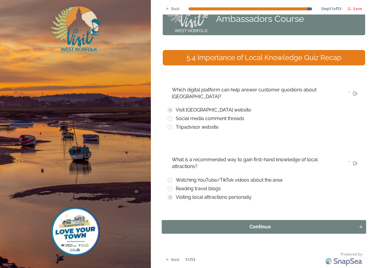
click at [207, 230] on div "Continue" at bounding box center [260, 227] width 190 height 7
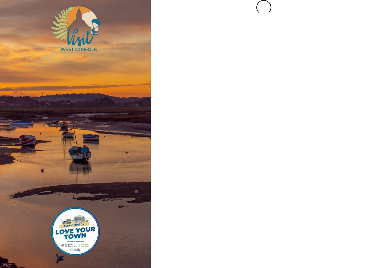
scroll to position [0, 0]
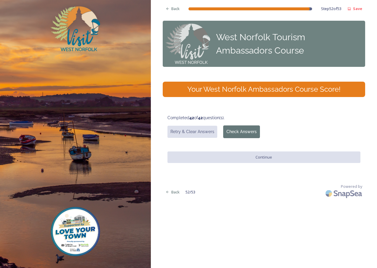
click at [231, 126] on button "Check Answers" at bounding box center [241, 132] width 37 height 13
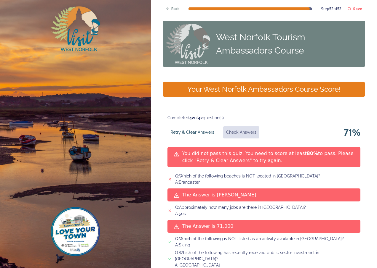
click at [191, 131] on button "Retry & Clear Answers" at bounding box center [192, 132] width 50 height 12
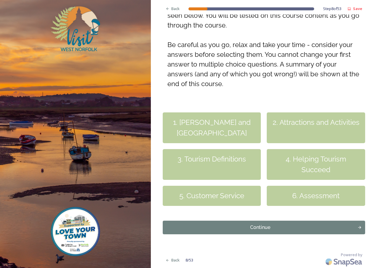
scroll to position [115, 0]
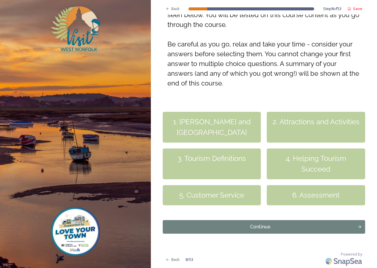
click at [247, 234] on button "Continue" at bounding box center [264, 227] width 202 height 14
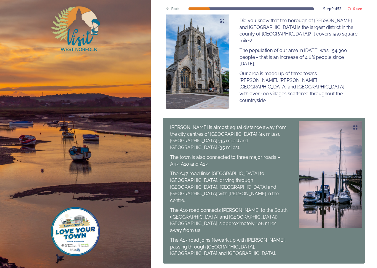
scroll to position [207, 0]
